Goal: Navigation & Orientation: Go to known website

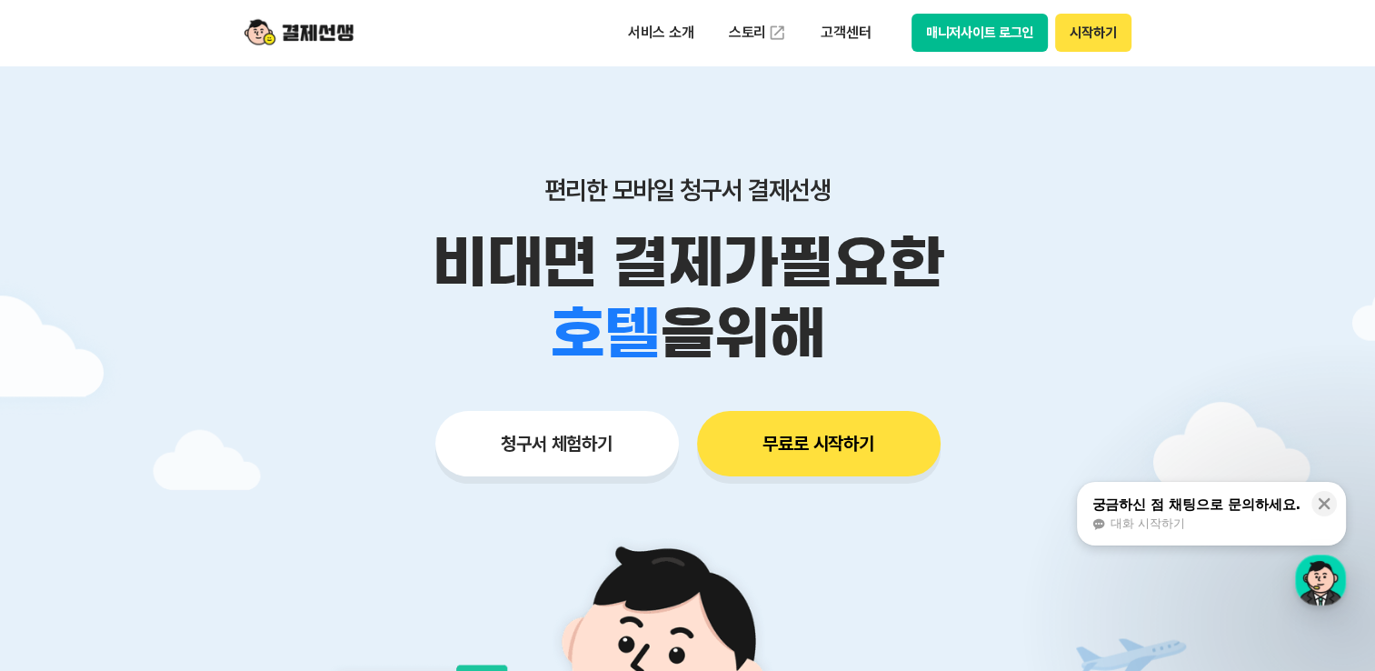
click at [989, 29] on button "매니저사이트 로그인" at bounding box center [980, 33] width 137 height 38
click at [962, 45] on button "매니저사이트 로그인" at bounding box center [980, 33] width 137 height 38
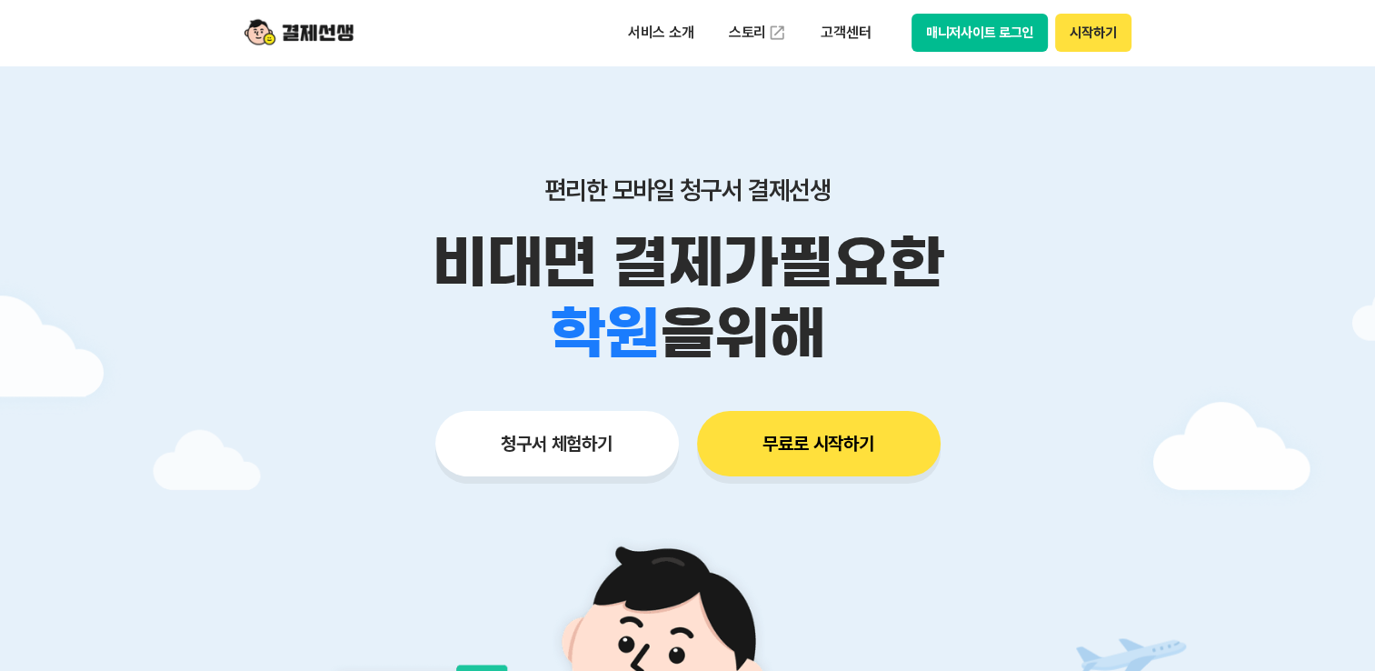
click at [973, 34] on button "매니저사이트 로그인" at bounding box center [980, 33] width 137 height 38
click at [989, 34] on button "매니저사이트 로그인" at bounding box center [980, 33] width 137 height 38
